Goal: Task Accomplishment & Management: Complete application form

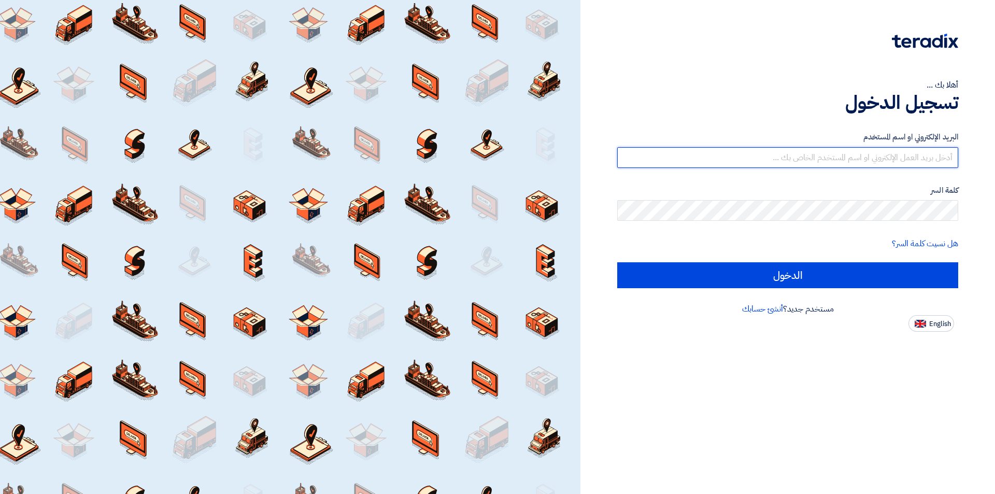
type input "[EMAIL_ADDRESS][DOMAIN_NAME]"
drag, startPoint x: 915, startPoint y: 152, endPoint x: 917, endPoint y: 159, distance: 6.9
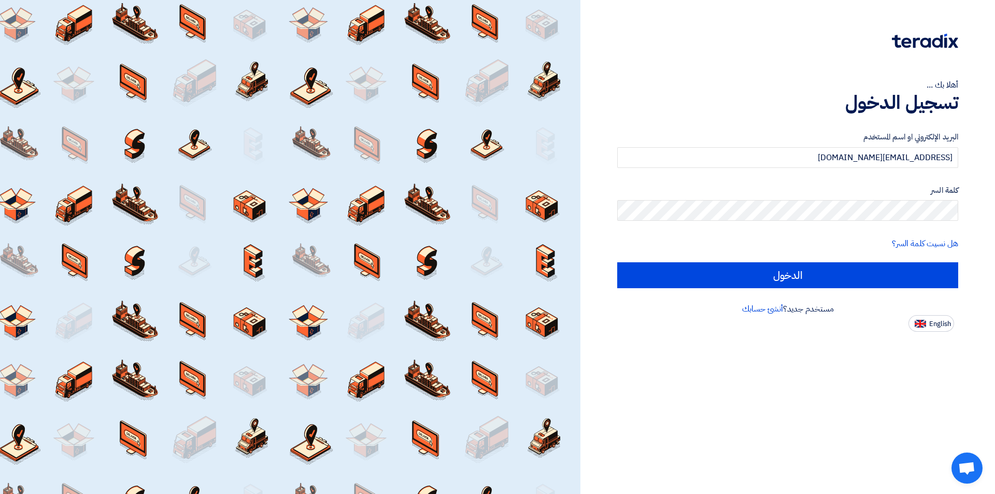
drag, startPoint x: 917, startPoint y: 159, endPoint x: 780, endPoint y: 111, distance: 144.2
click at [780, 111] on h1 "تسجيل الدخول" at bounding box center [787, 102] width 341 height 23
click at [834, 33] on div at bounding box center [787, 47] width 341 height 29
click at [937, 326] on span "English" at bounding box center [940, 323] width 22 height 7
type input "Sign in"
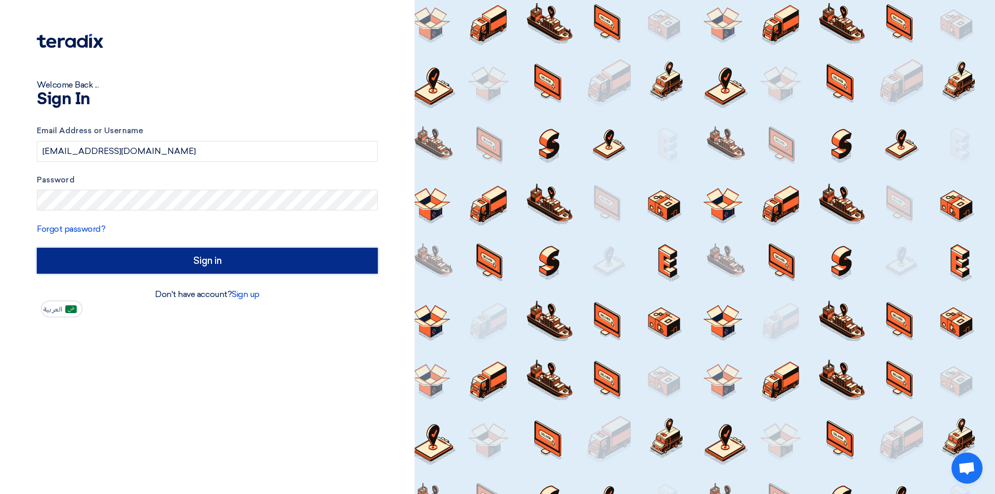
click at [162, 274] on input "Sign in" at bounding box center [207, 261] width 341 height 26
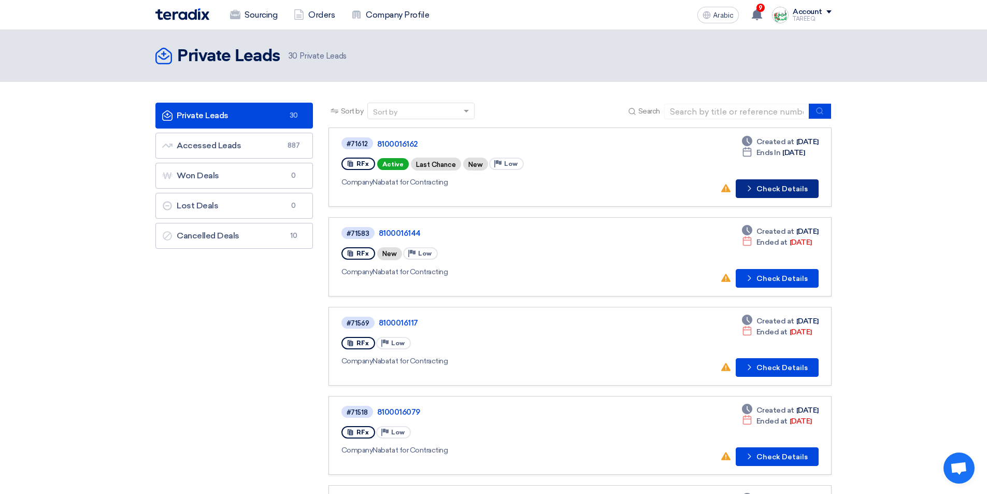
click at [776, 192] on font "Check Details" at bounding box center [782, 188] width 51 height 9
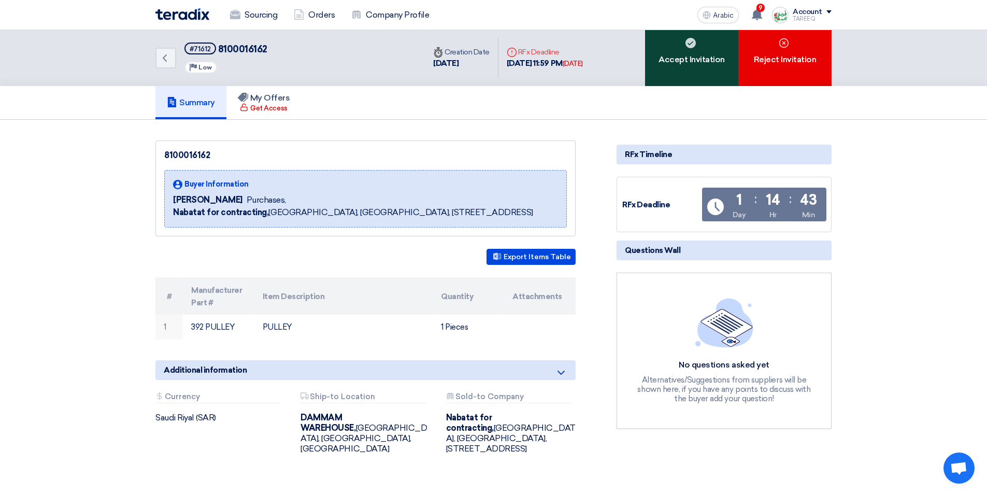
click at [702, 52] on div "Accept Invitation" at bounding box center [691, 58] width 93 height 56
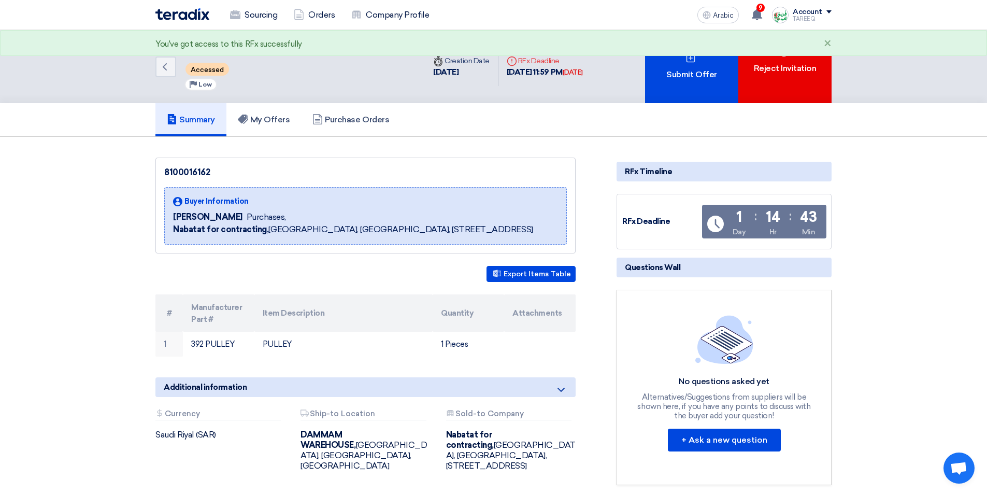
click at [702, 51] on div "Submit Offer" at bounding box center [691, 66] width 93 height 73
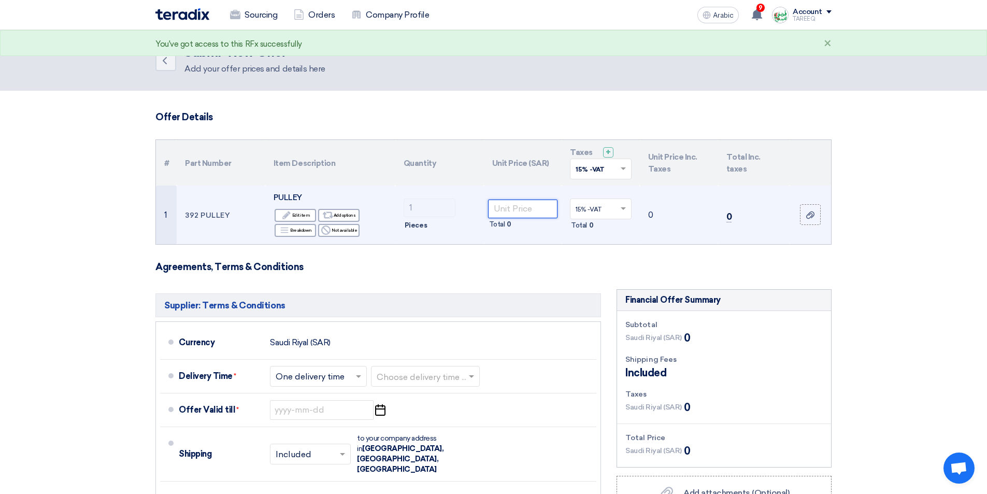
click at [533, 212] on input "number" at bounding box center [523, 209] width 70 height 19
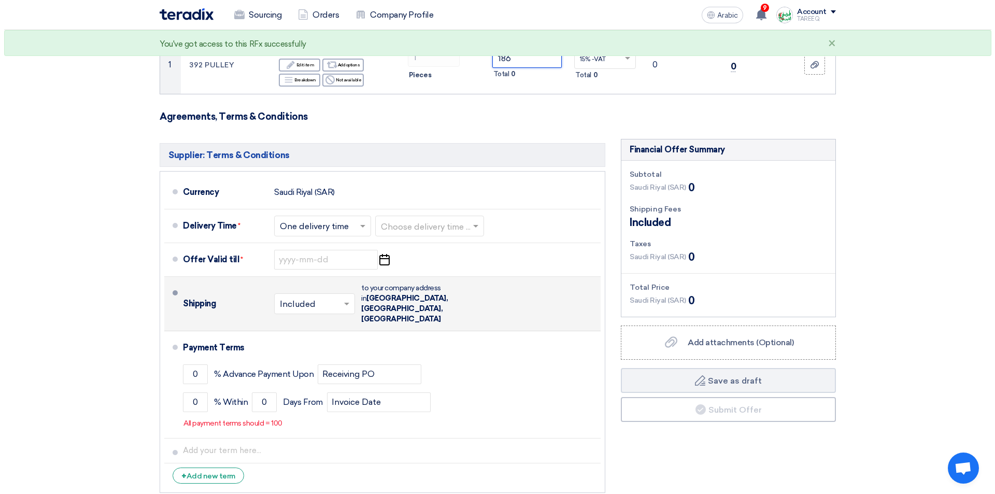
scroll to position [155, 0]
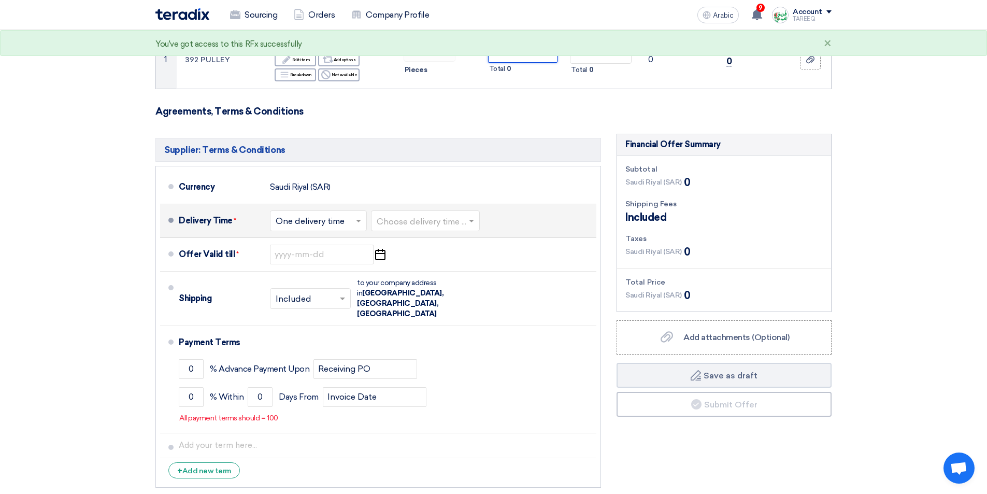
type input "186"
click at [406, 222] on input "text" at bounding box center [426, 221] width 98 height 15
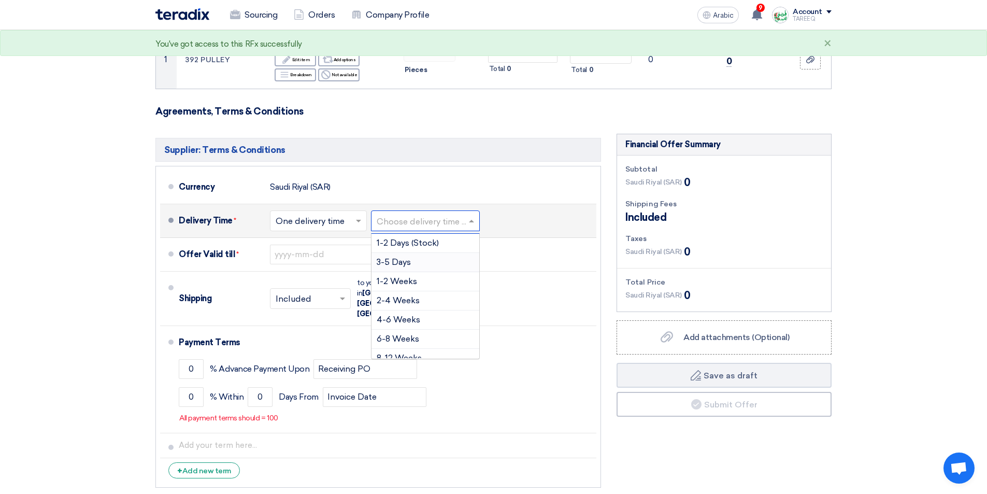
click at [407, 265] on font "3-5 Days" at bounding box center [394, 262] width 34 height 10
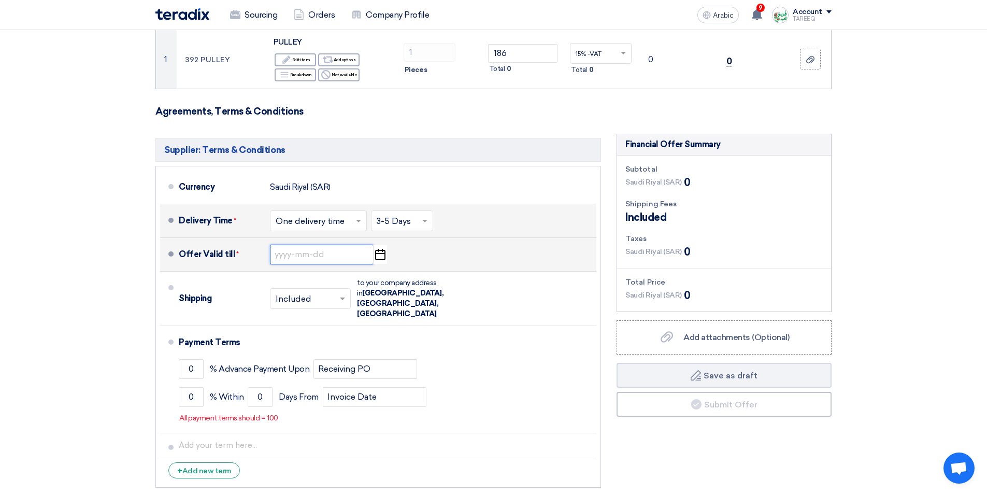
click at [311, 255] on input at bounding box center [322, 255] width 104 height 20
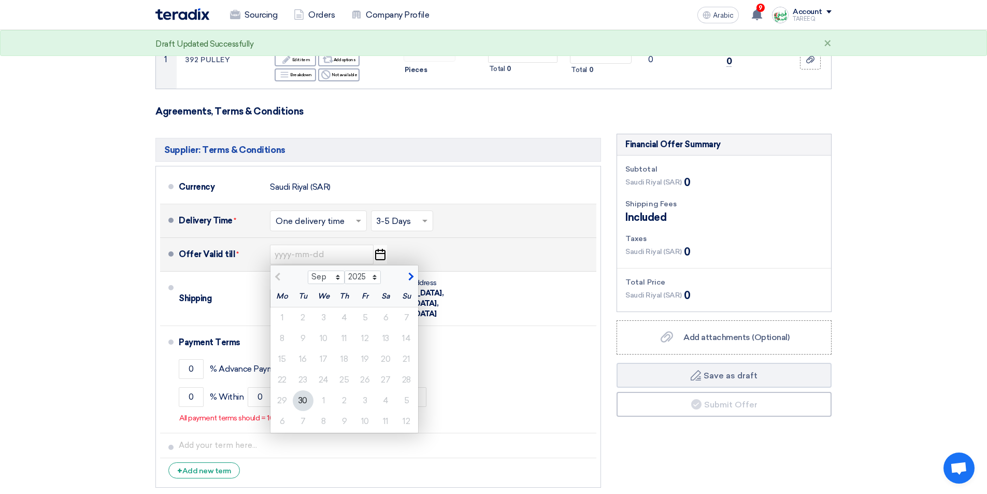
click at [410, 276] on span "button" at bounding box center [410, 276] width 6 height 9
select select "10"
click at [307, 340] on div "7" at bounding box center [303, 338] width 21 height 21
type input "10/7/2025"
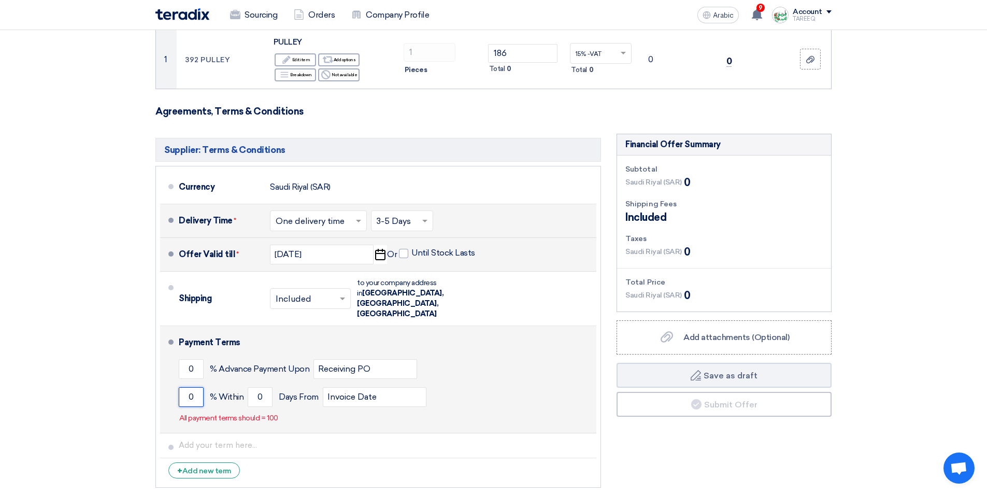
click at [180, 387] on input "0" at bounding box center [191, 397] width 25 height 20
type input "100"
click at [249, 387] on input "0" at bounding box center [260, 397] width 25 height 20
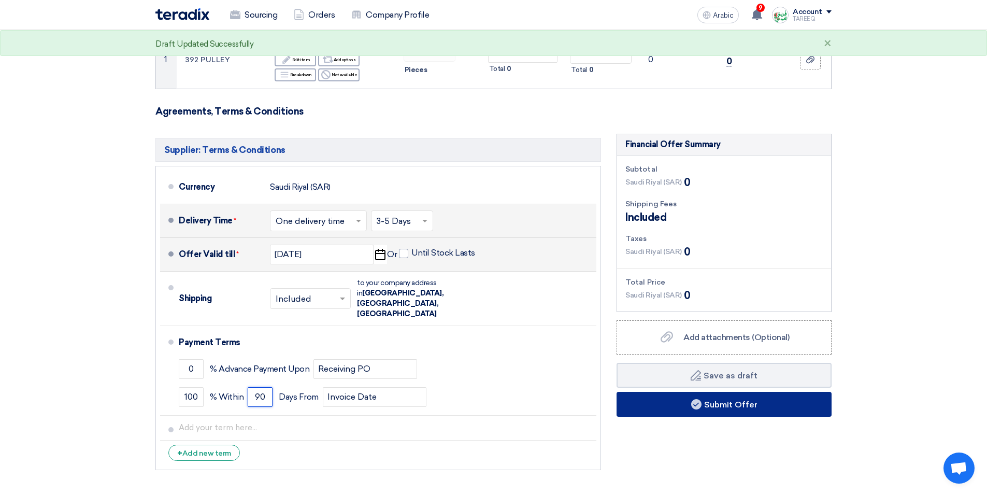
type input "90"
click at [682, 409] on button "Submit Offer" at bounding box center [724, 404] width 215 height 25
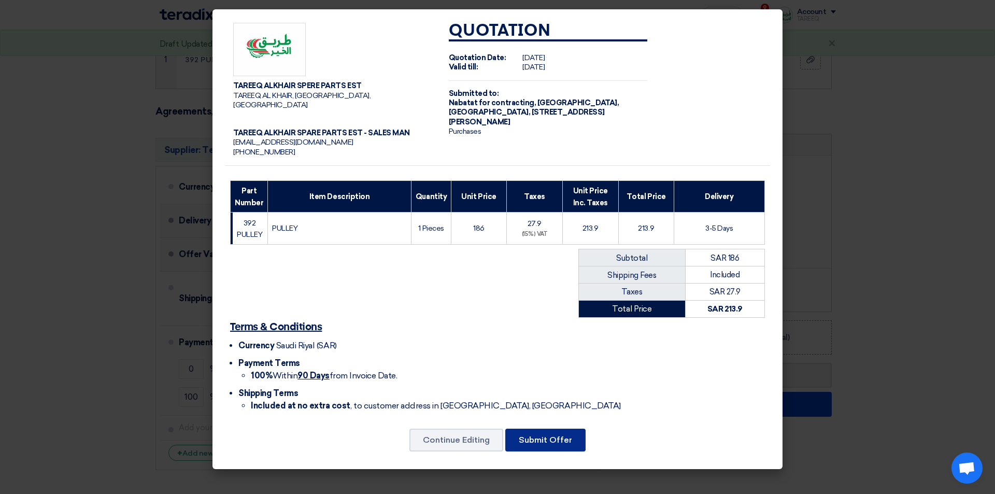
click at [569, 435] on font "Submit Offer" at bounding box center [545, 440] width 53 height 10
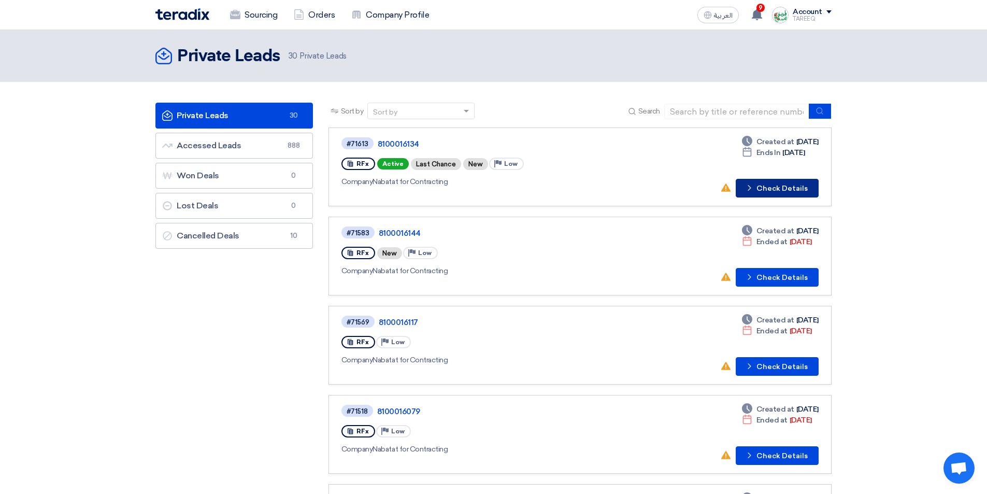
click at [791, 187] on button "Check details Check Details" at bounding box center [777, 188] width 83 height 19
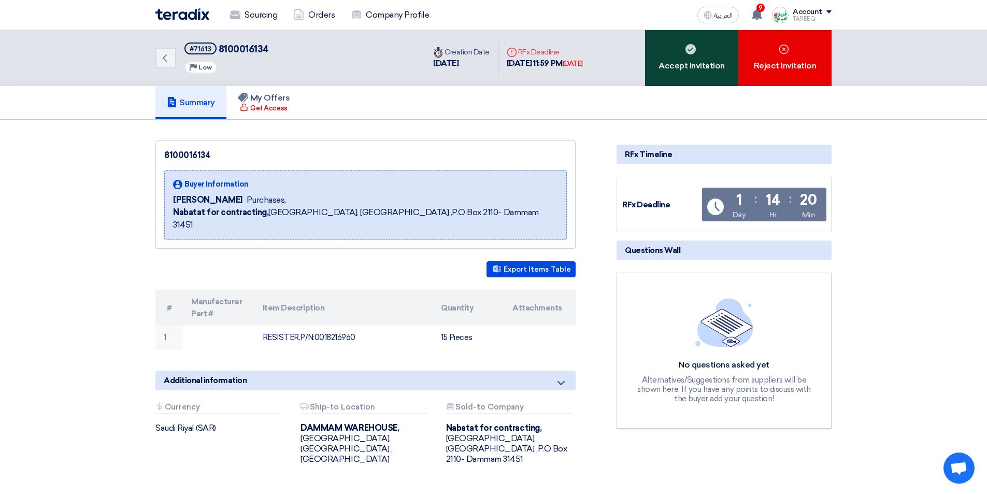
click at [668, 70] on div "Accept Invitation" at bounding box center [691, 58] width 93 height 56
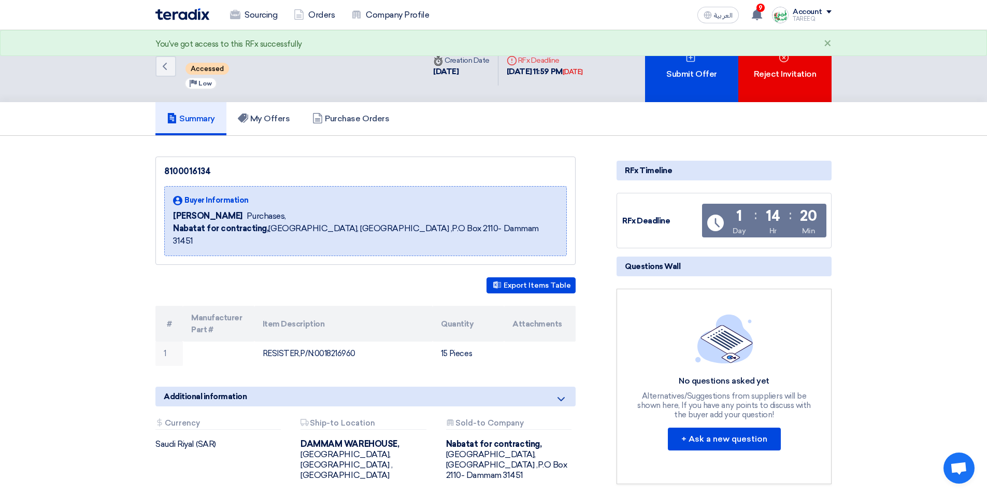
click at [669, 68] on div "Submit Offer" at bounding box center [691, 66] width 93 height 72
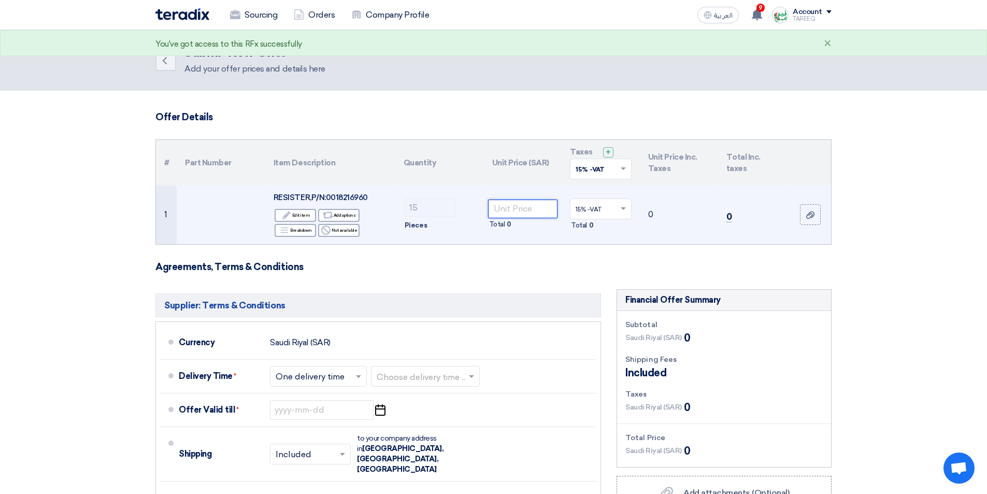
click at [528, 209] on input "number" at bounding box center [523, 209] width 70 height 19
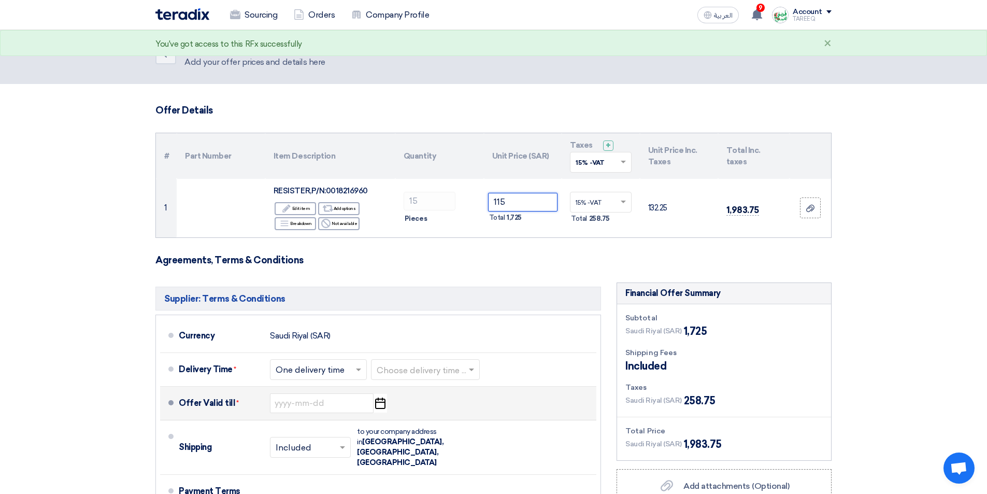
scroll to position [104, 0]
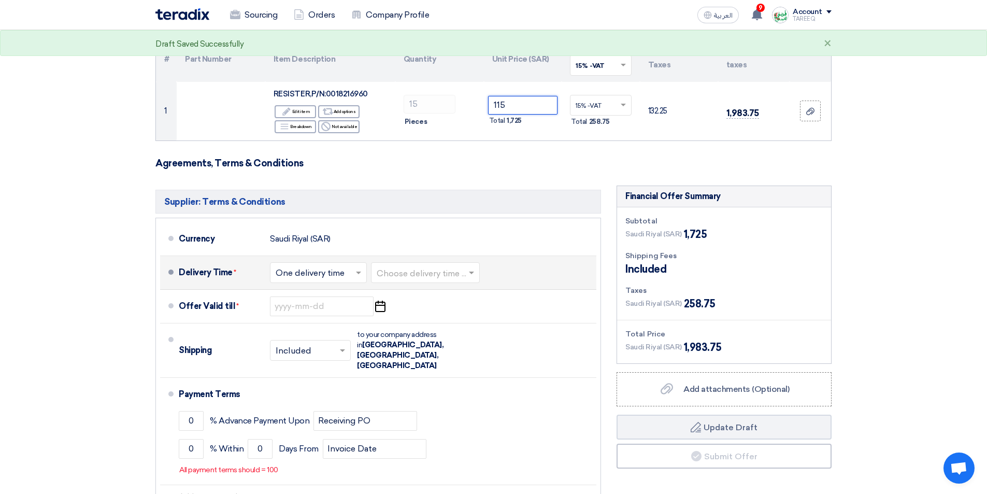
type input "115"
click at [431, 274] on input "text" at bounding box center [426, 273] width 98 height 15
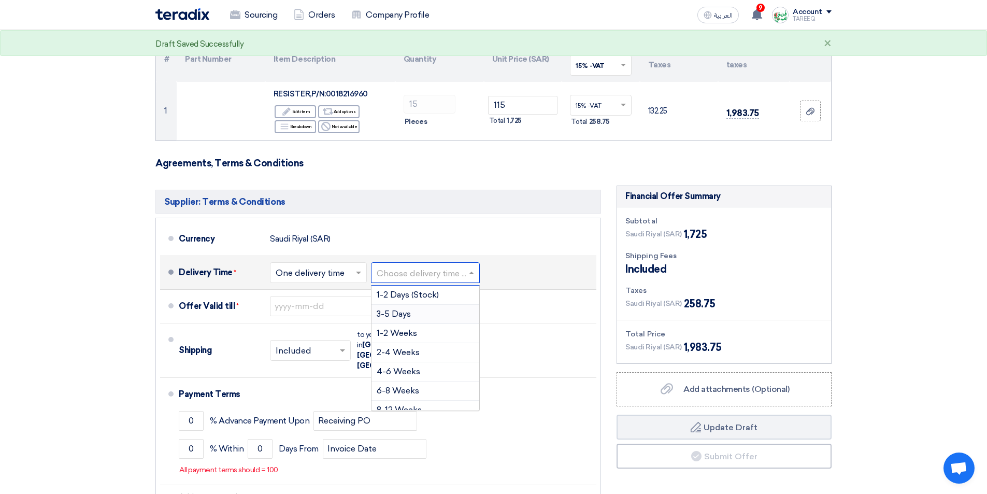
click at [404, 315] on span "3-5 Days" at bounding box center [394, 314] width 34 height 10
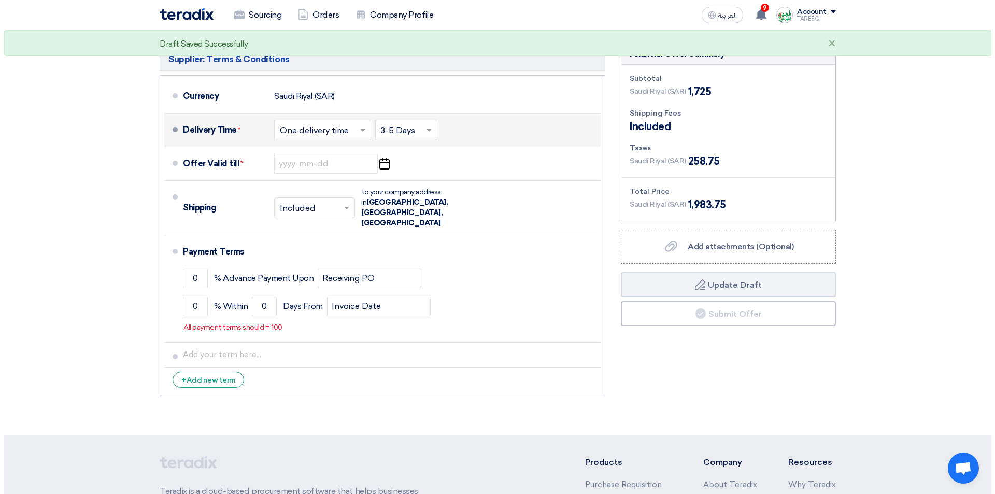
scroll to position [259, 0]
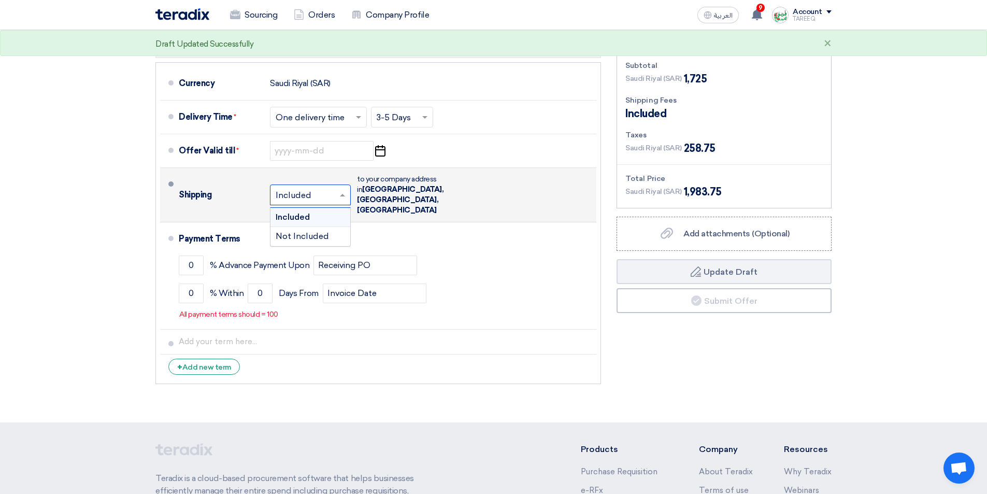
click at [308, 188] on input "text" at bounding box center [311, 195] width 70 height 15
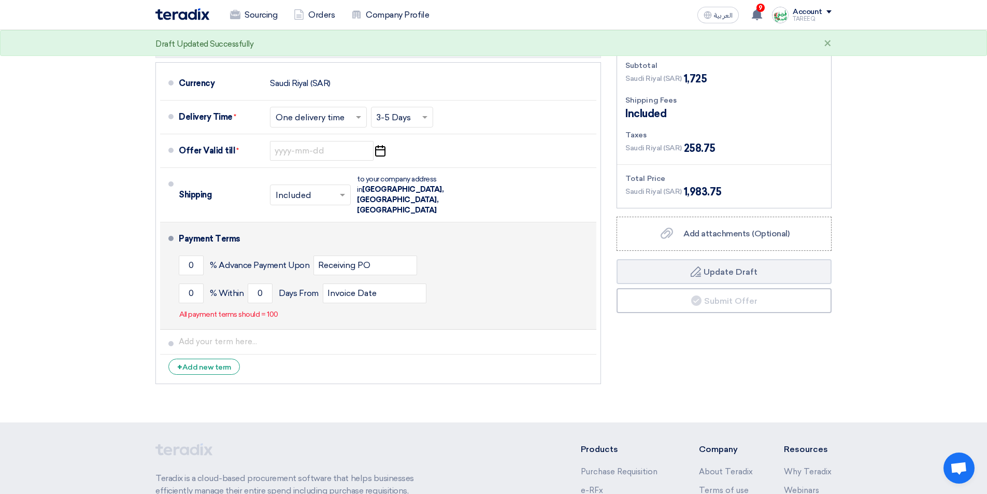
click at [543, 251] on div "0 % Advance Payment Upon Receiving PO" at bounding box center [386, 265] width 414 height 28
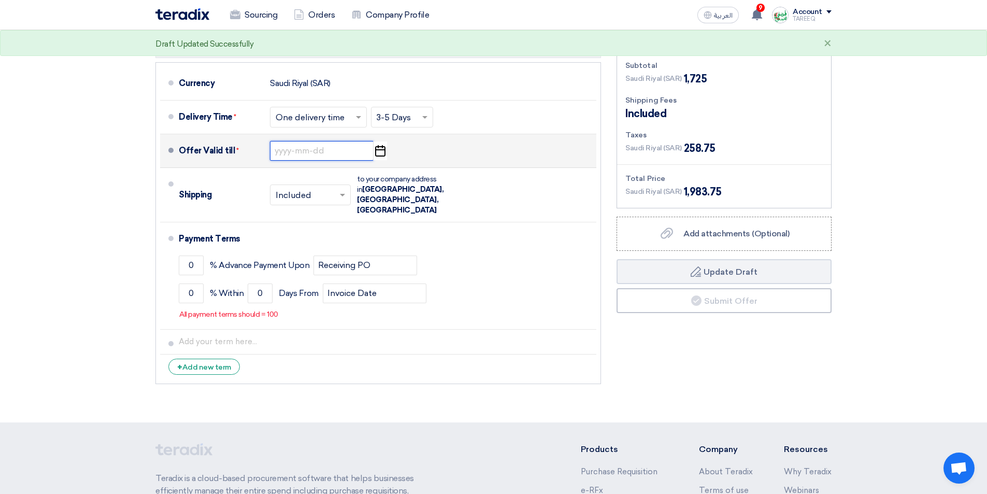
click at [304, 149] on input at bounding box center [322, 151] width 104 height 20
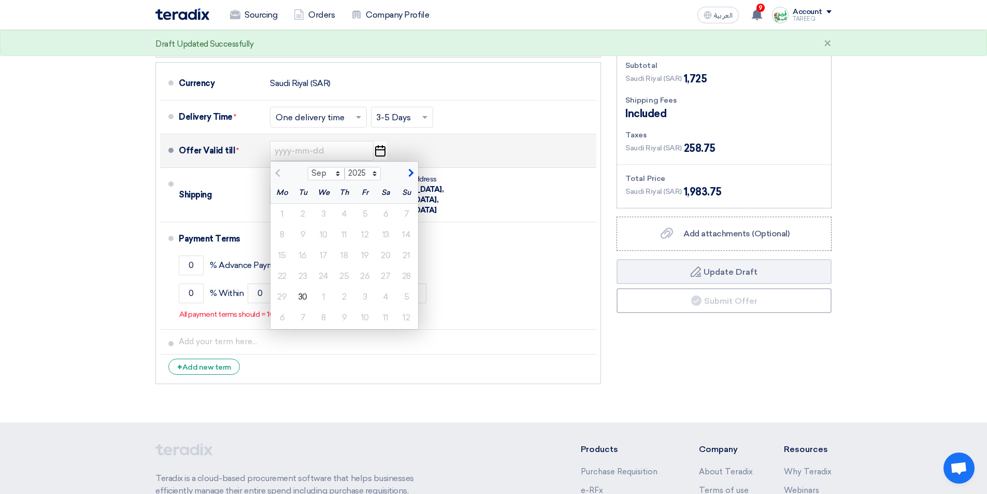
click at [408, 172] on span "button" at bounding box center [410, 172] width 6 height 9
select select "10"
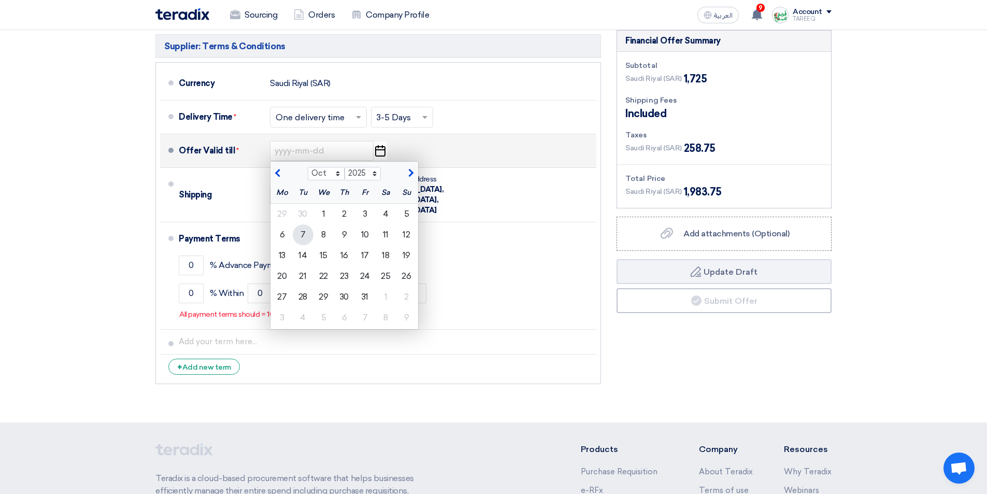
click at [306, 237] on div "7" at bounding box center [303, 234] width 21 height 21
type input "10/7/2025"
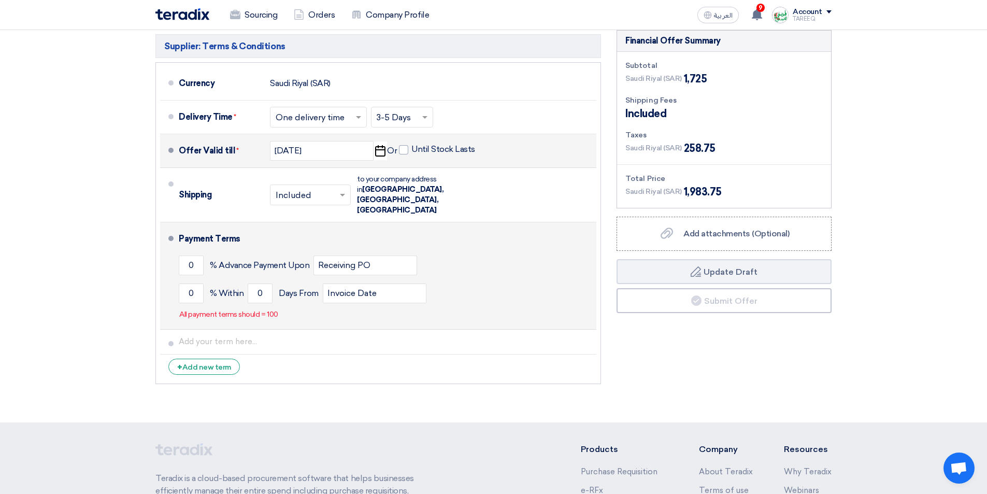
click at [177, 271] on li "Payment Terms 0 % Advance Payment Upon Receiving PO 0 % Within 0" at bounding box center [378, 275] width 436 height 107
drag, startPoint x: 189, startPoint y: 271, endPoint x: 296, endPoint y: 268, distance: 107.3
click at [188, 283] on input "0" at bounding box center [191, 293] width 25 height 20
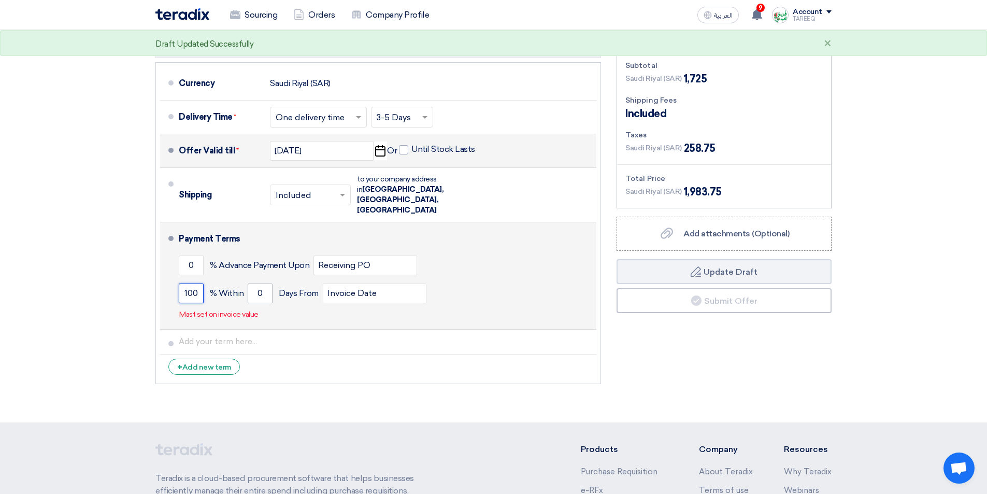
type input "100"
drag, startPoint x: 253, startPoint y: 272, endPoint x: 472, endPoint y: 223, distance: 224.7
click at [253, 283] on input "0" at bounding box center [260, 293] width 25 height 20
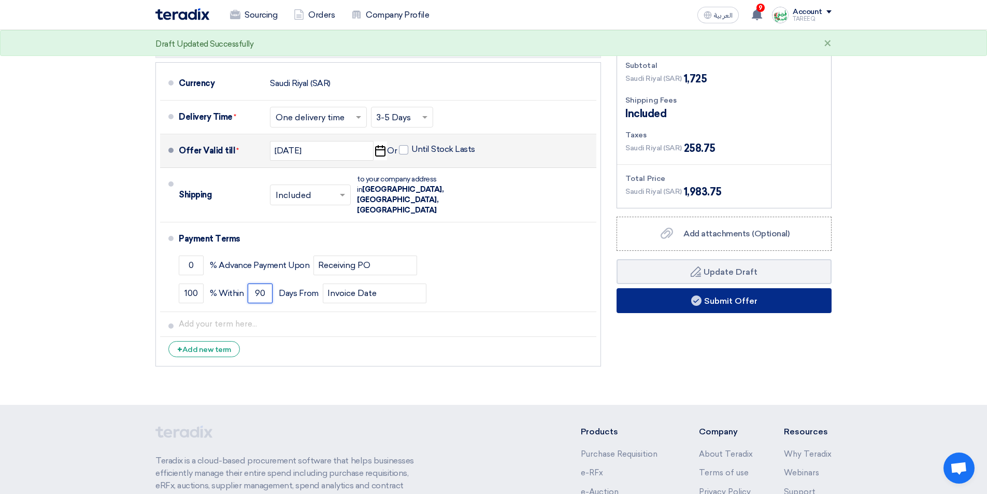
type input "90"
click at [631, 304] on button "Submit Offer" at bounding box center [724, 300] width 215 height 25
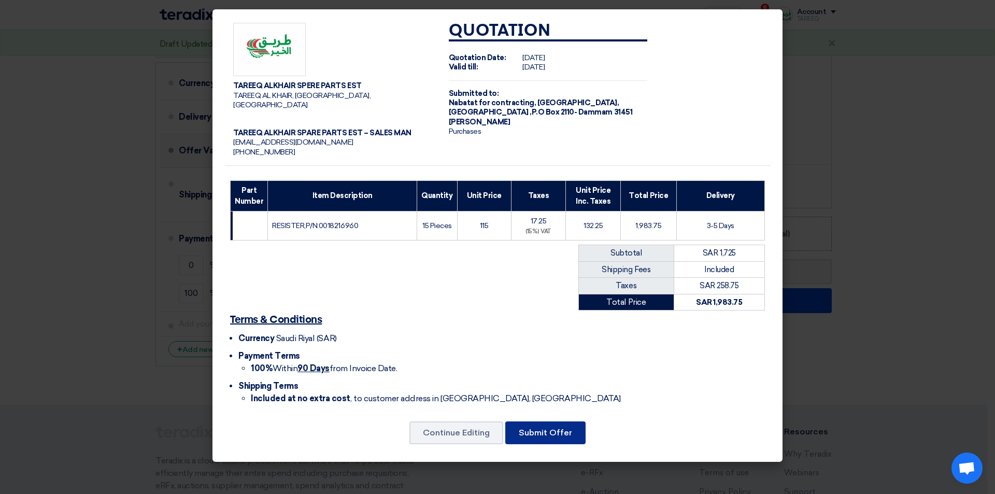
click at [553, 421] on button "Submit Offer" at bounding box center [545, 432] width 80 height 23
